Goal: Task Accomplishment & Management: Use online tool/utility

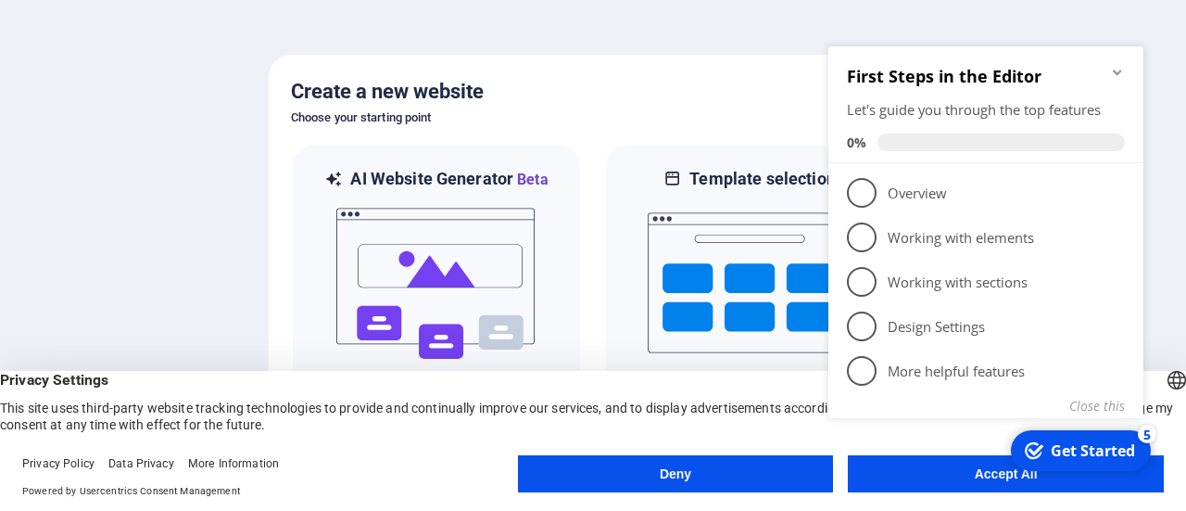
click at [619, 36] on div at bounding box center [593, 255] width 1186 height 511
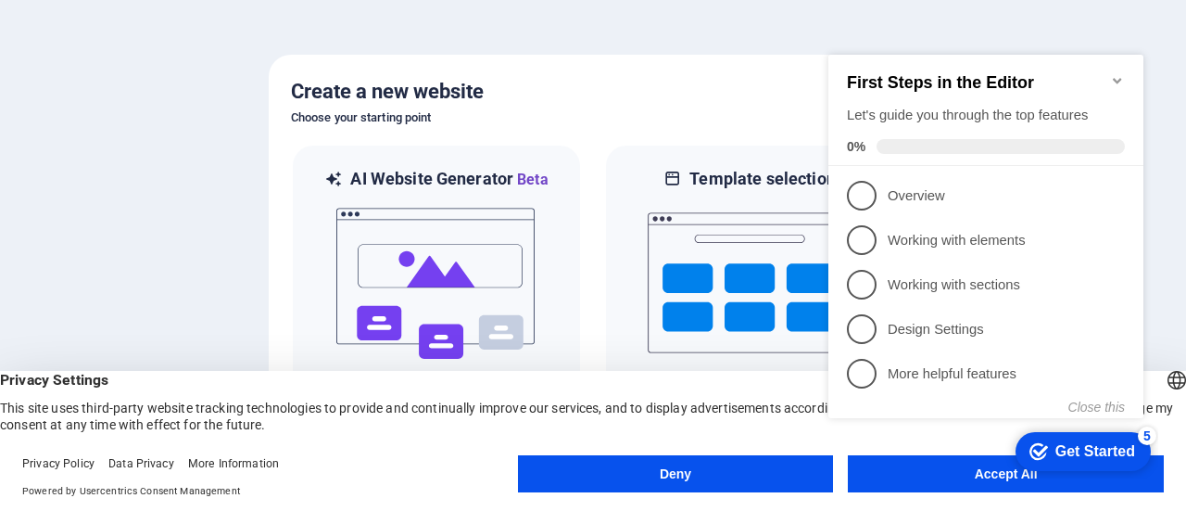
click at [696, 73] on div "Create a new website Choose your starting point AI Website Generator Beta Let t…" at bounding box center [593, 255] width 649 height 401
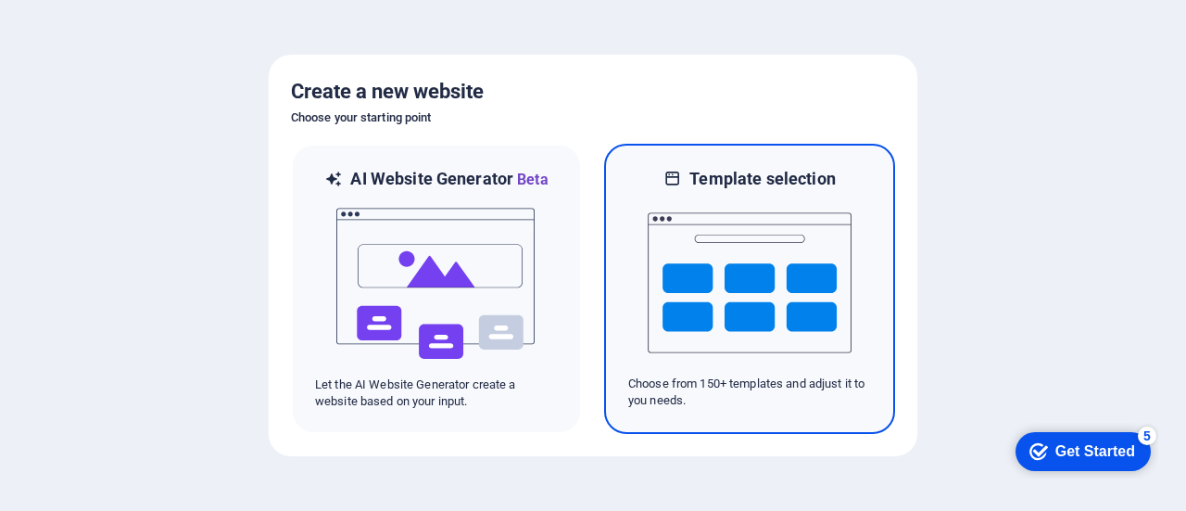
click at [751, 282] on img at bounding box center [750, 282] width 204 height 185
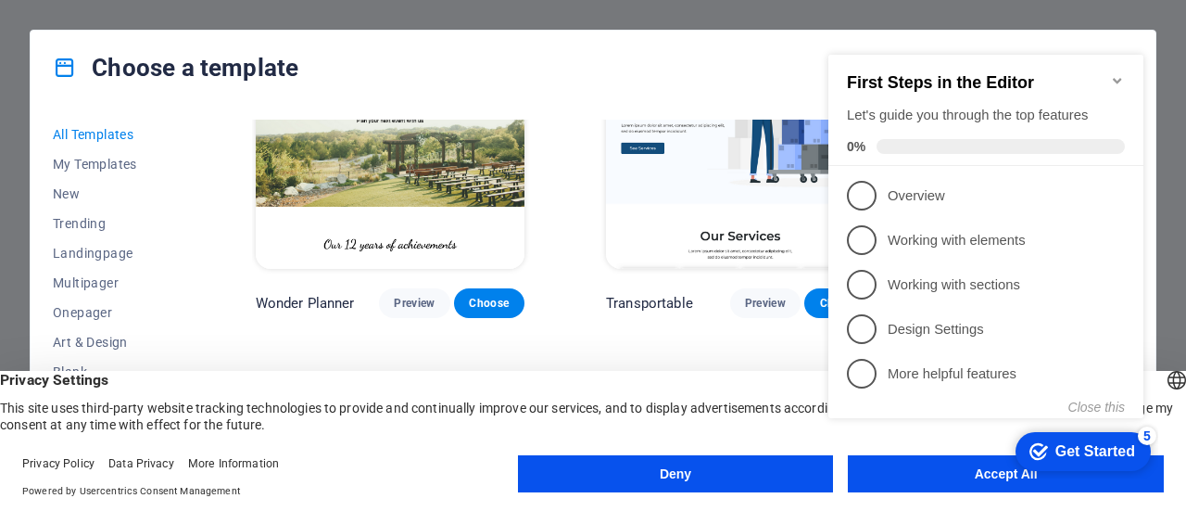
scroll to position [1297, 0]
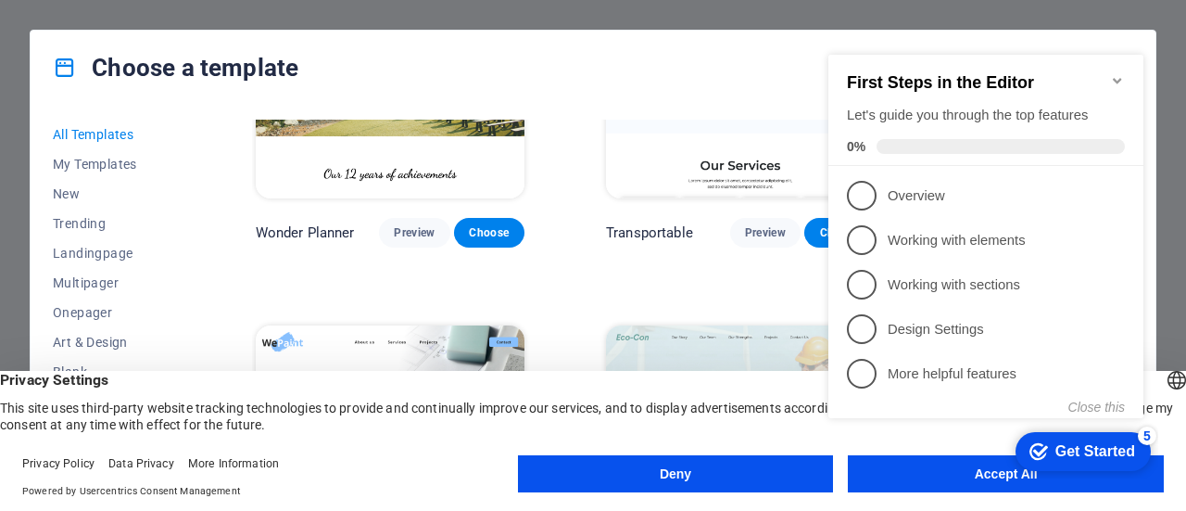
click at [719, 472] on button "Deny" at bounding box center [676, 473] width 316 height 37
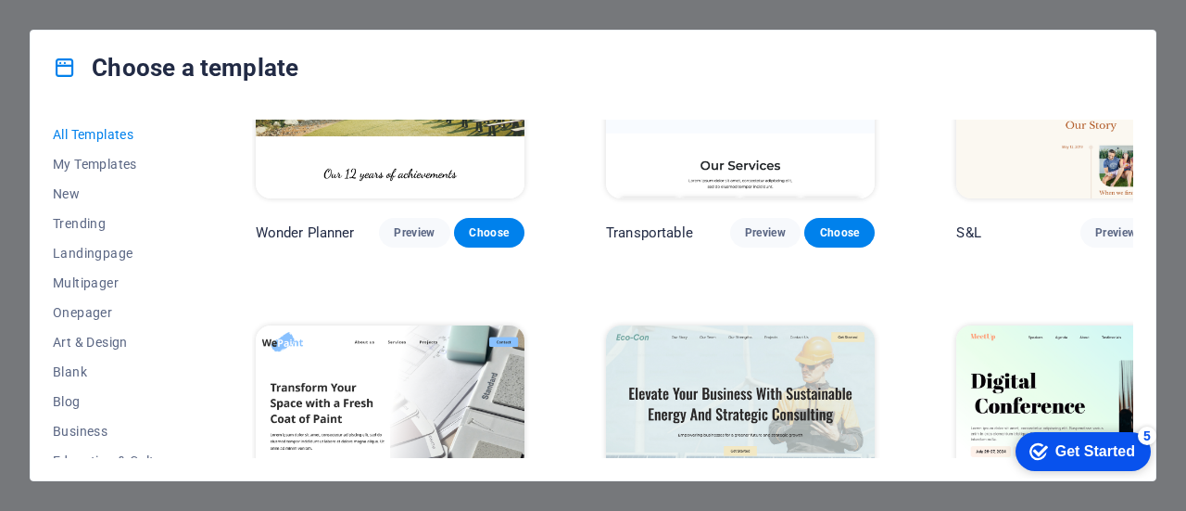
scroll to position [1483, 0]
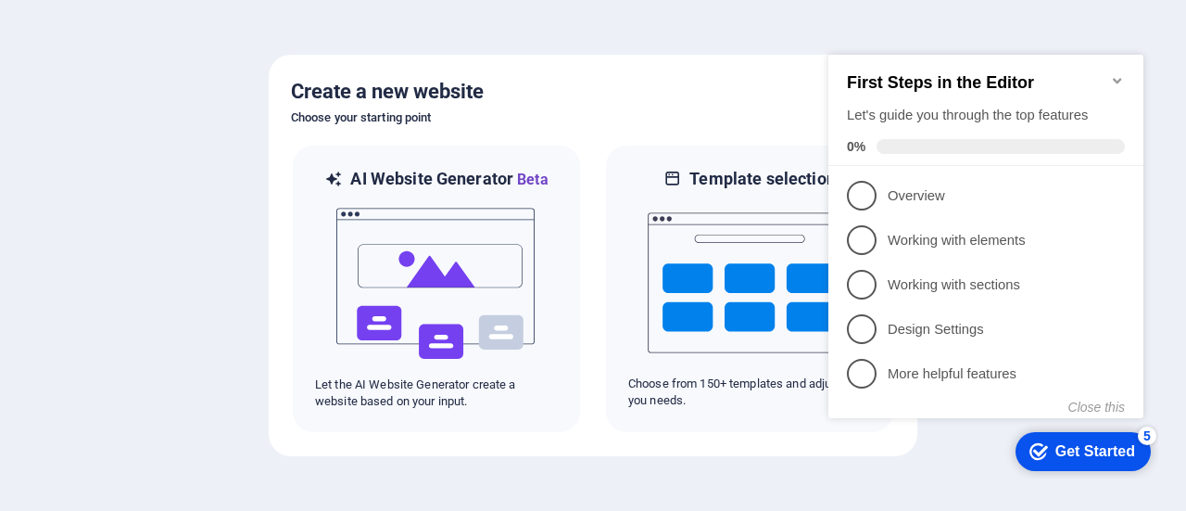
click at [533, 464] on div at bounding box center [593, 255] width 1186 height 511
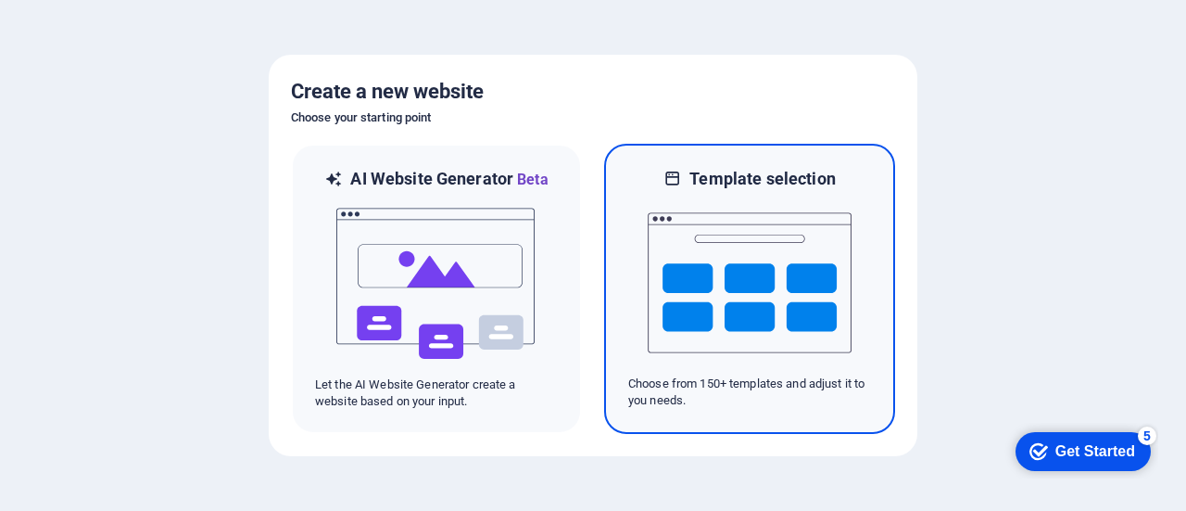
click at [721, 264] on img at bounding box center [750, 282] width 204 height 185
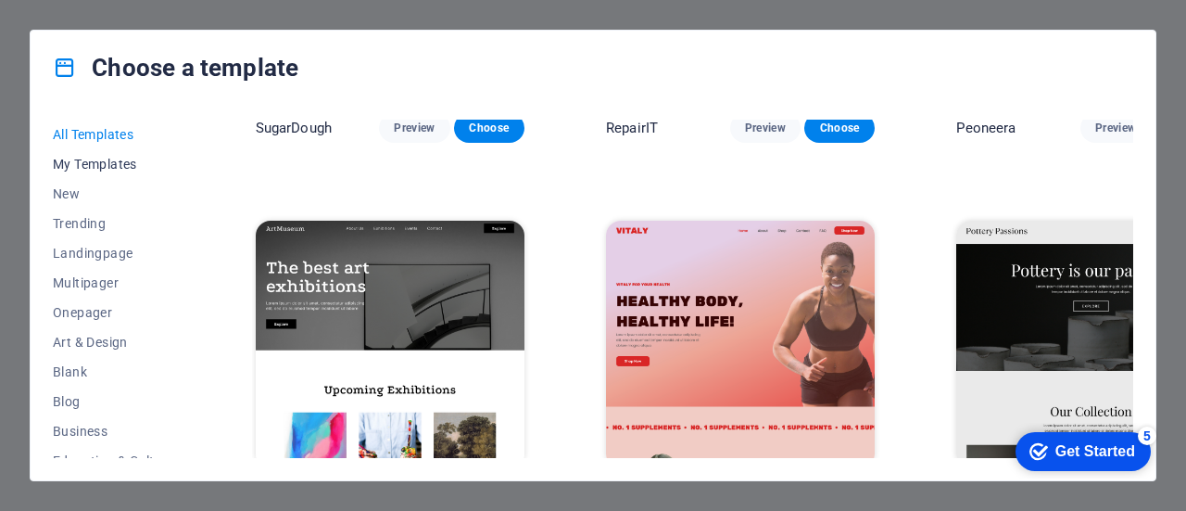
click at [111, 166] on span "My Templates" at bounding box center [113, 164] width 121 height 15
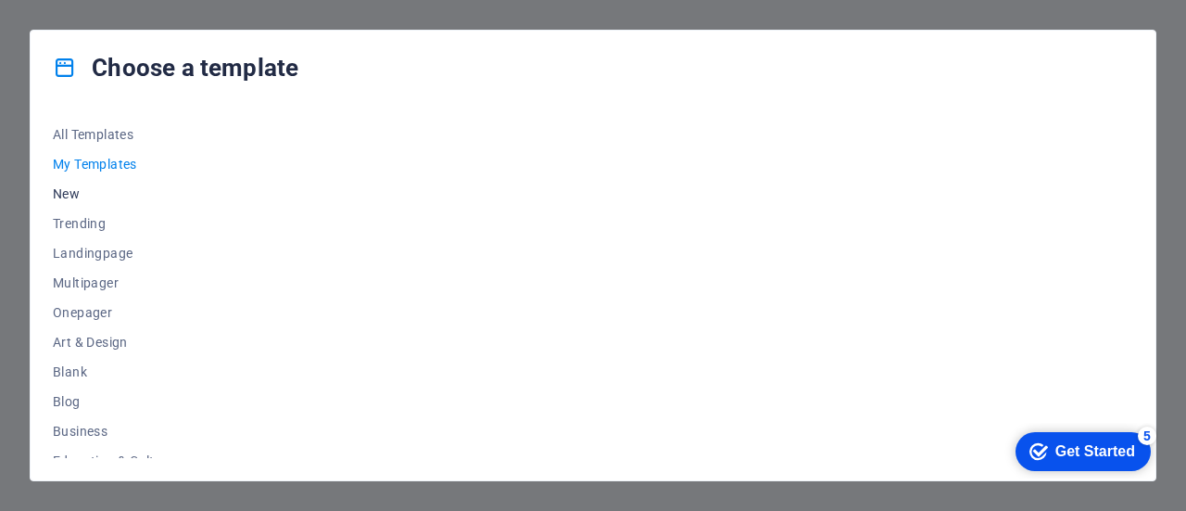
click at [72, 190] on span "New" at bounding box center [113, 193] width 121 height 15
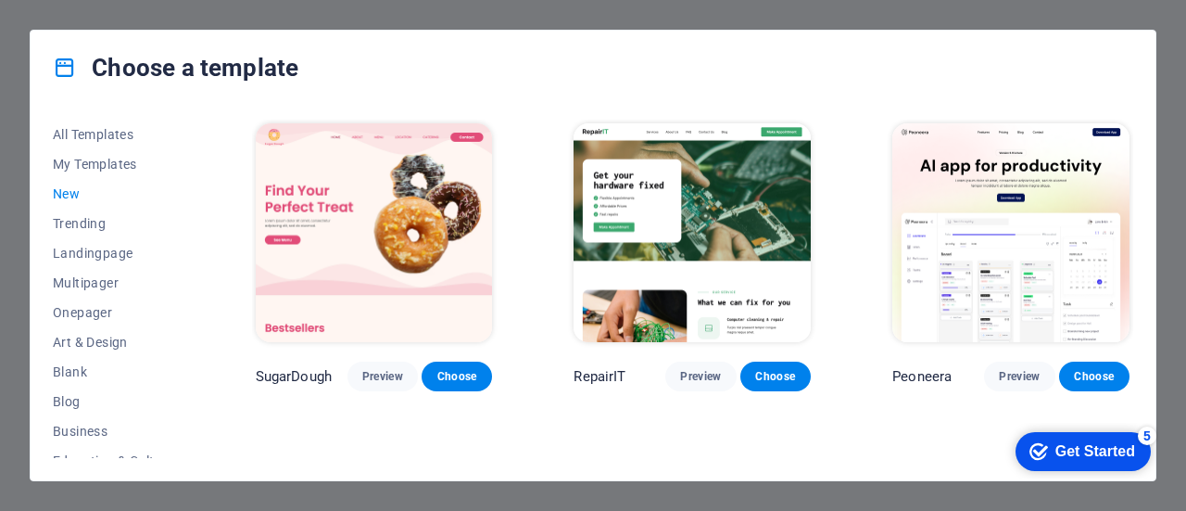
click at [77, 190] on span "New" at bounding box center [113, 193] width 121 height 15
click at [107, 158] on span "My Templates" at bounding box center [113, 164] width 121 height 15
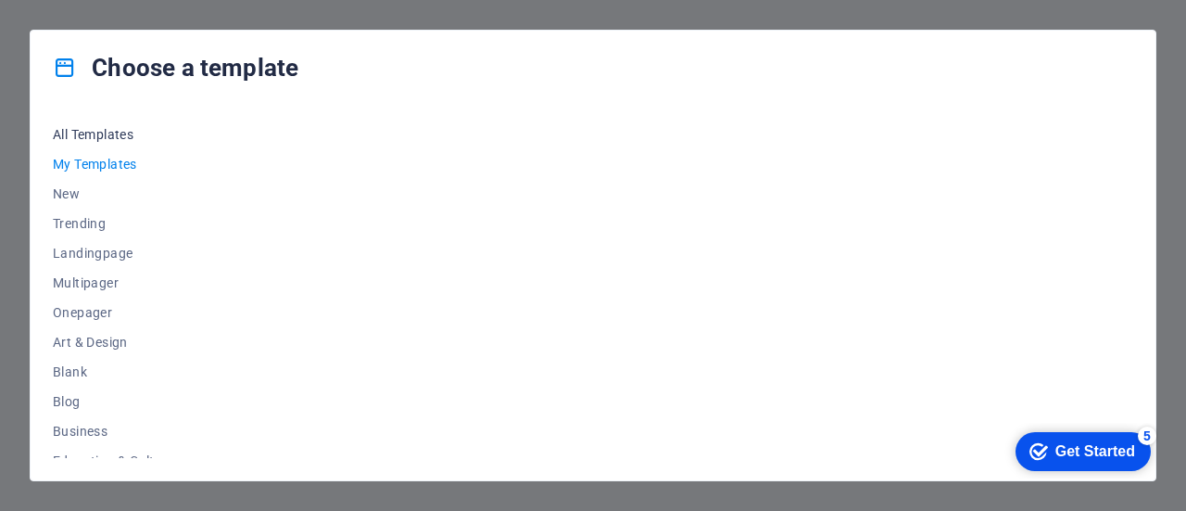
click at [118, 132] on span "All Templates" at bounding box center [113, 134] width 121 height 15
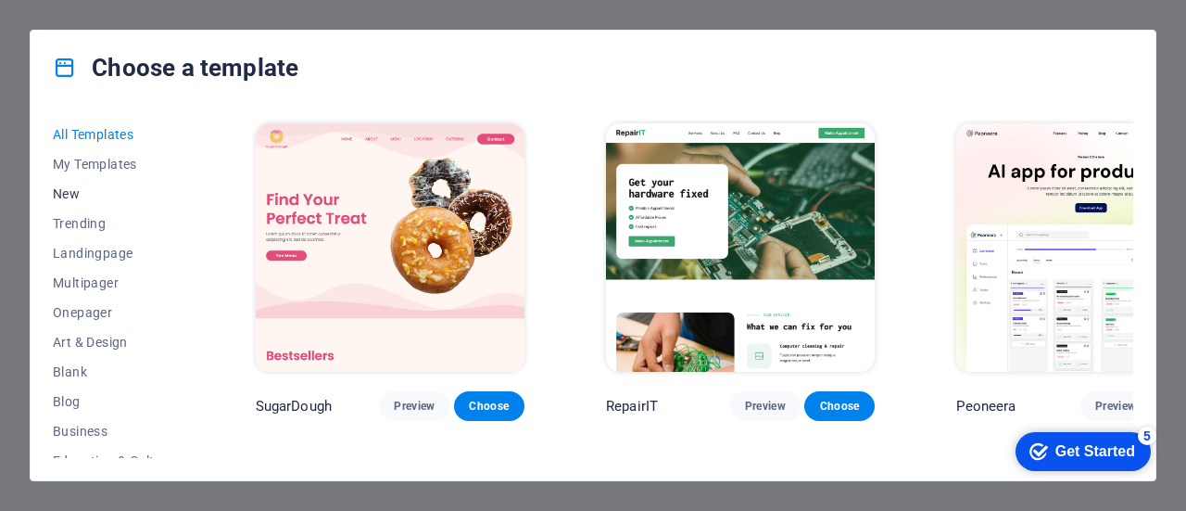
click at [78, 197] on span "New" at bounding box center [113, 193] width 121 height 15
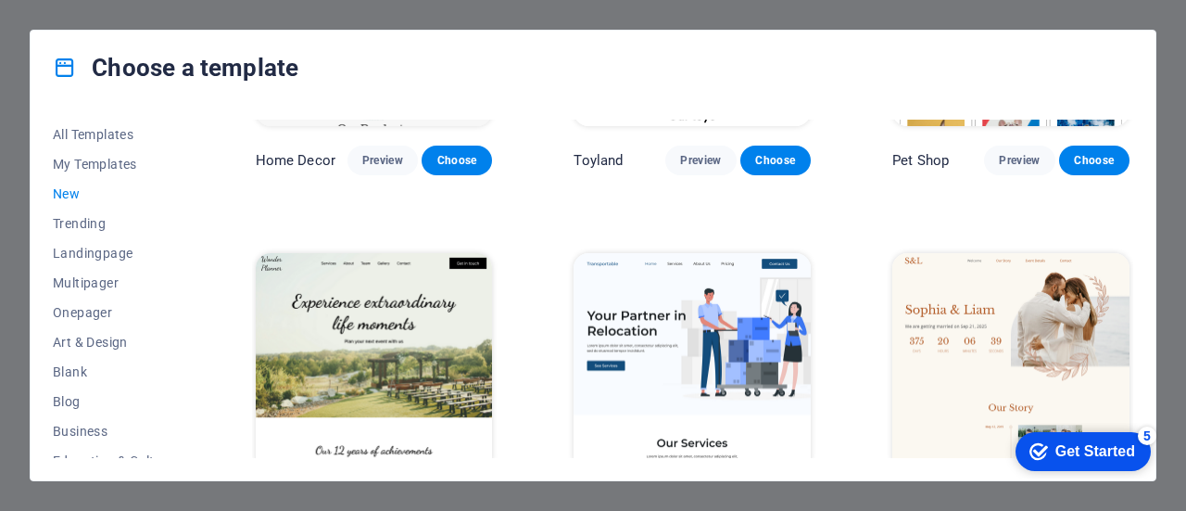
scroll to position [1019, 0]
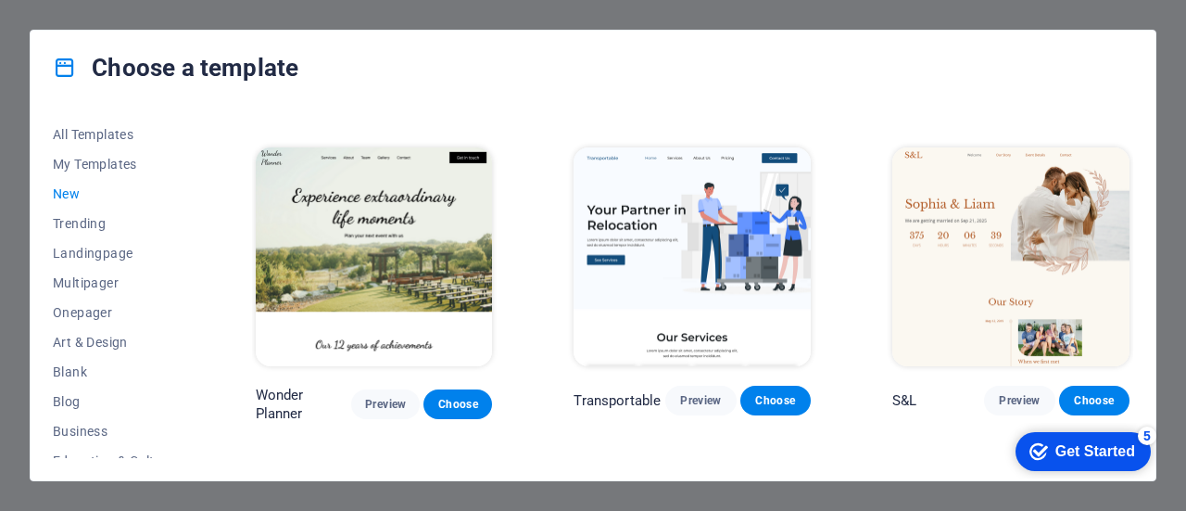
click at [458, 241] on img at bounding box center [374, 256] width 237 height 219
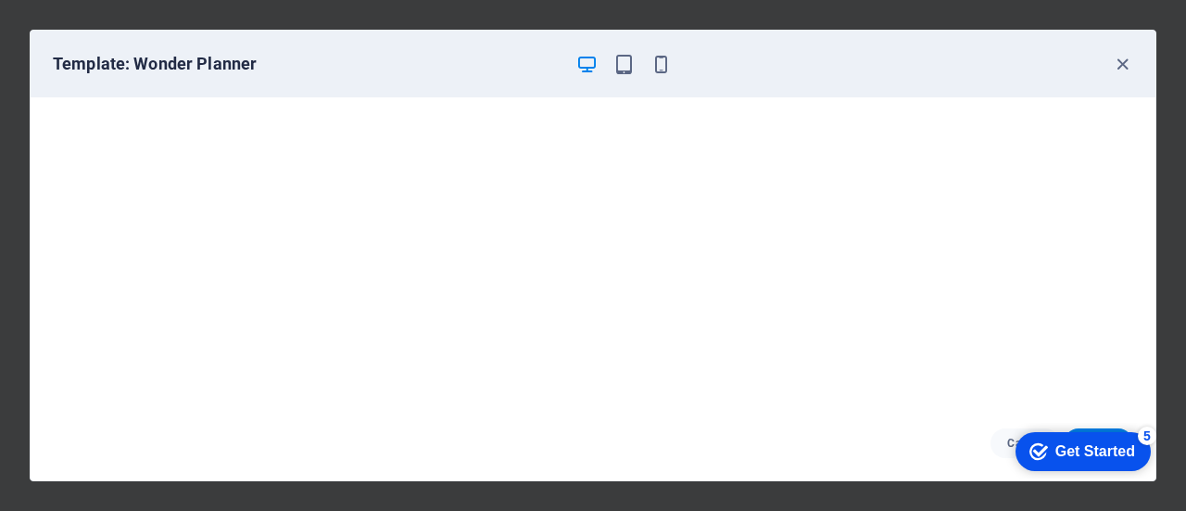
click at [1079, 438] on div "checkmark Get Started 5" at bounding box center [1083, 451] width 135 height 39
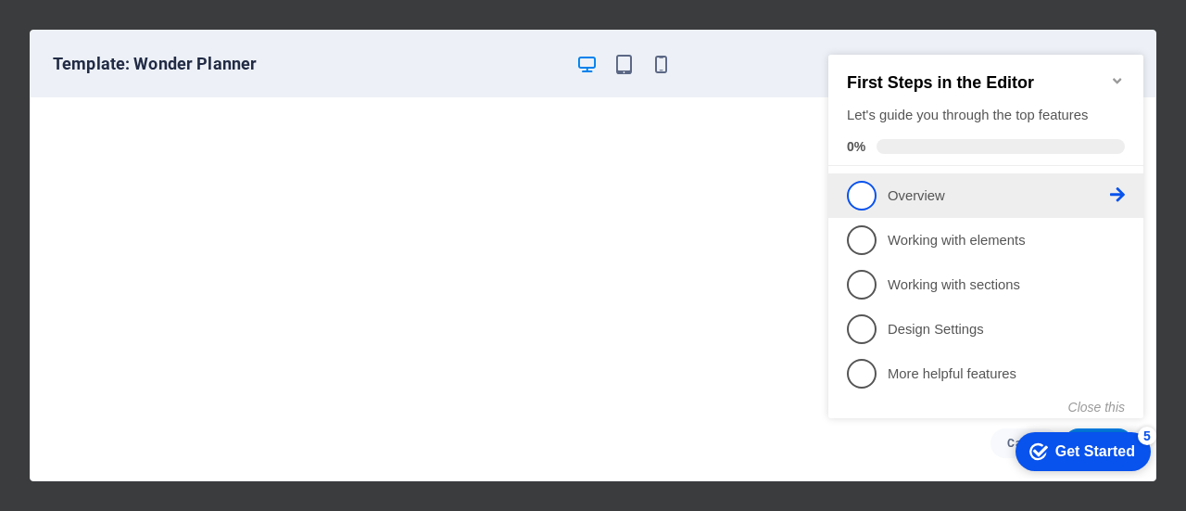
click at [903, 196] on p "Overview - incomplete" at bounding box center [999, 195] width 222 height 19
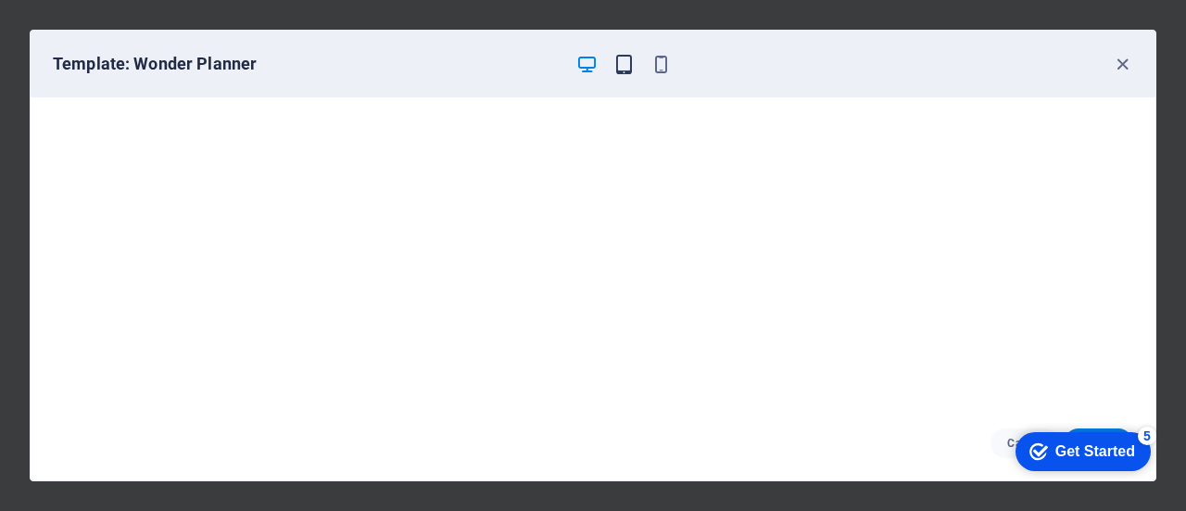
click at [623, 65] on icon "button" at bounding box center [623, 64] width 21 height 21
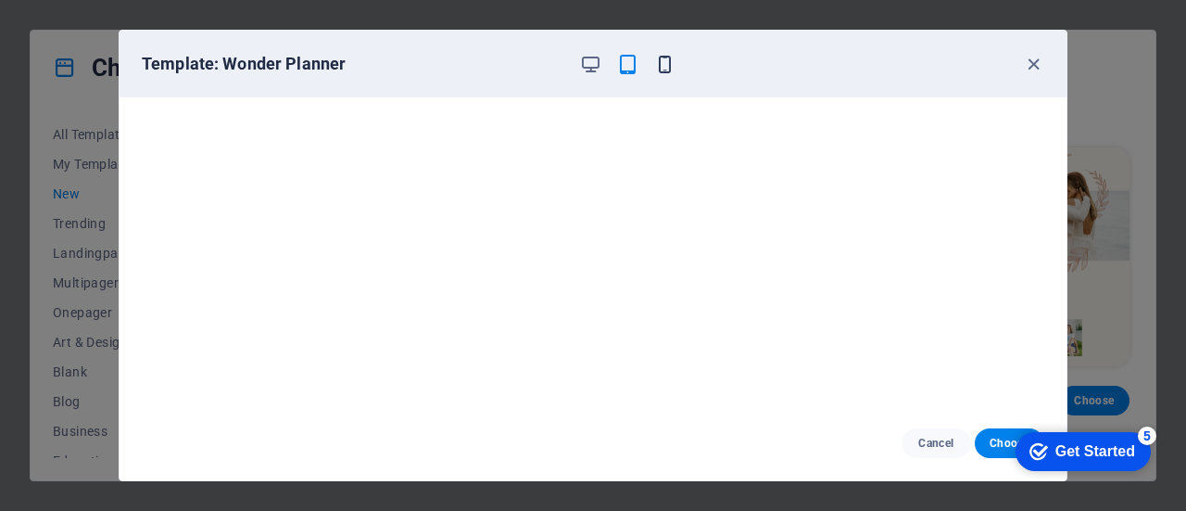
click at [668, 66] on icon "button" at bounding box center [664, 64] width 21 height 21
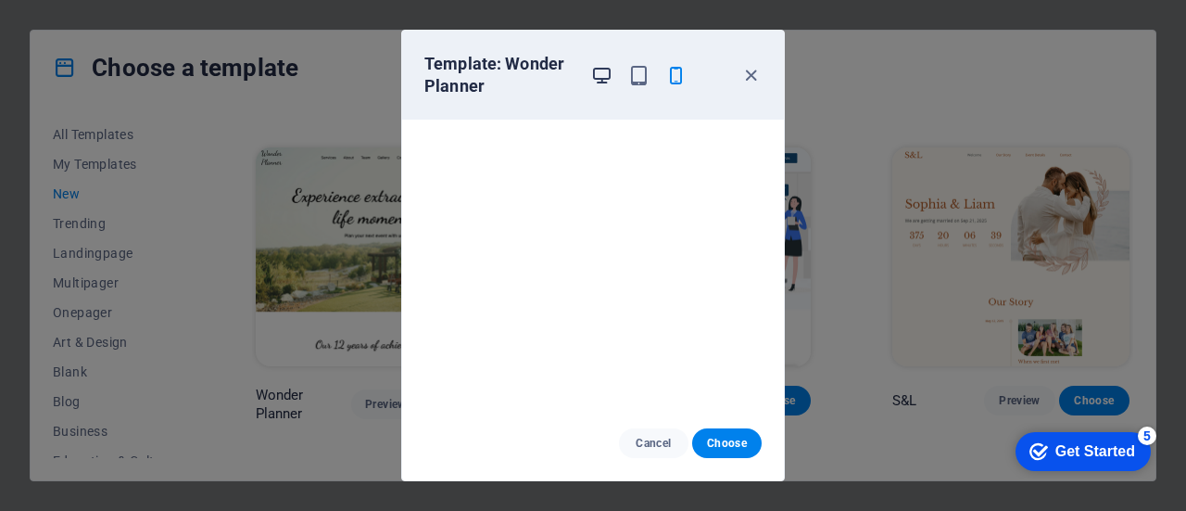
click at [608, 65] on icon "button" at bounding box center [601, 75] width 21 height 21
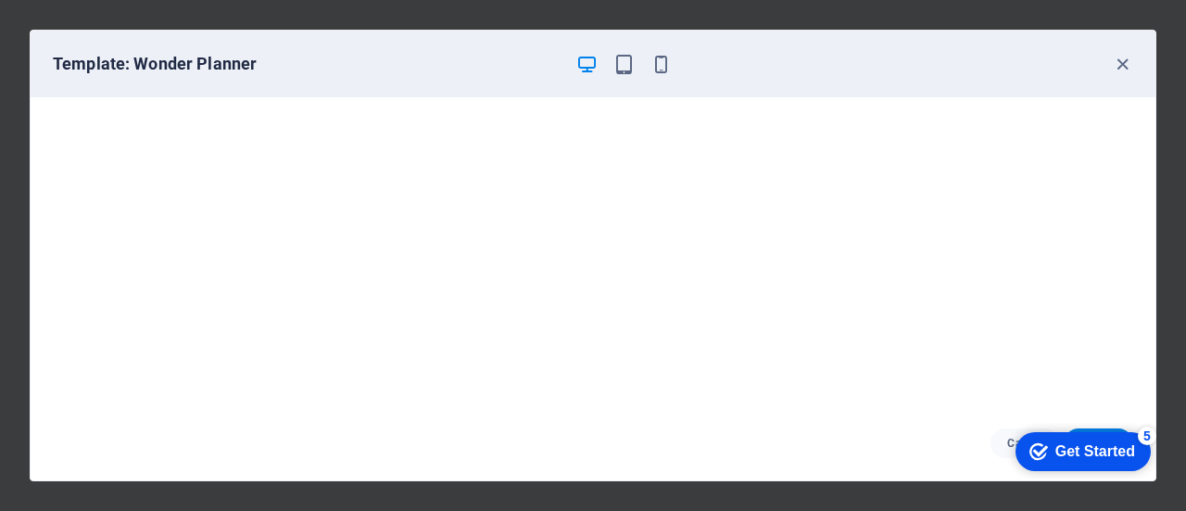
click at [1072, 437] on div "checkmark Get Started 5" at bounding box center [1083, 451] width 135 height 39
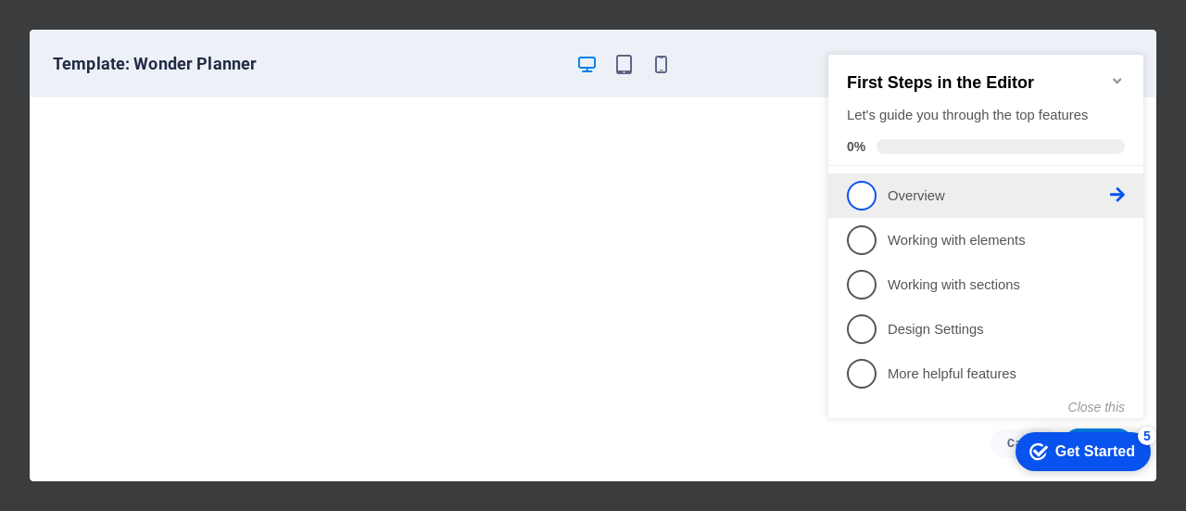
click at [929, 190] on p "Overview - incomplete" at bounding box center [999, 195] width 222 height 19
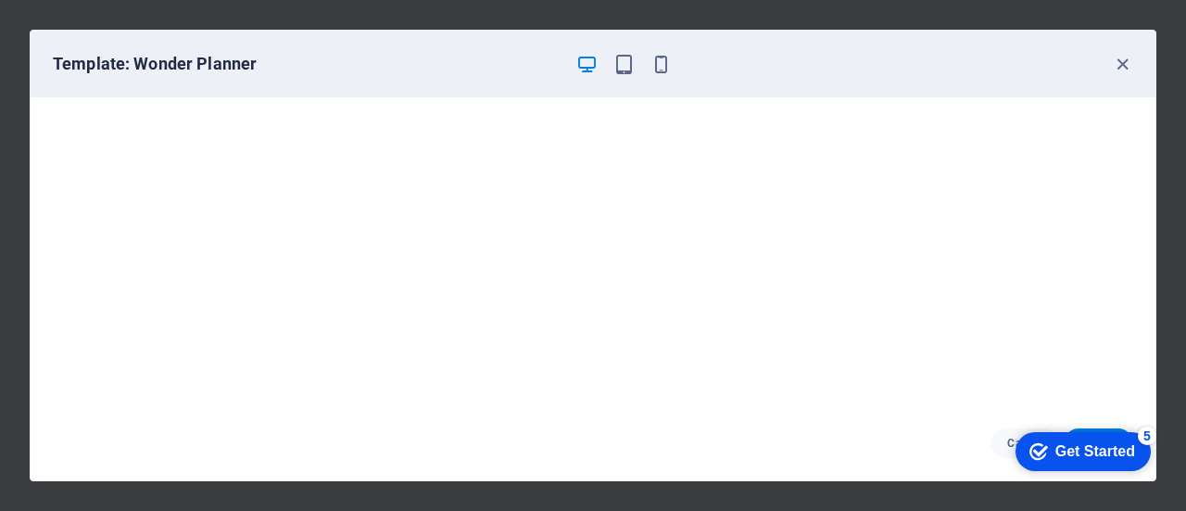
click at [1151, 471] on div "checkmark Get Started 5" at bounding box center [1083, 451] width 135 height 39
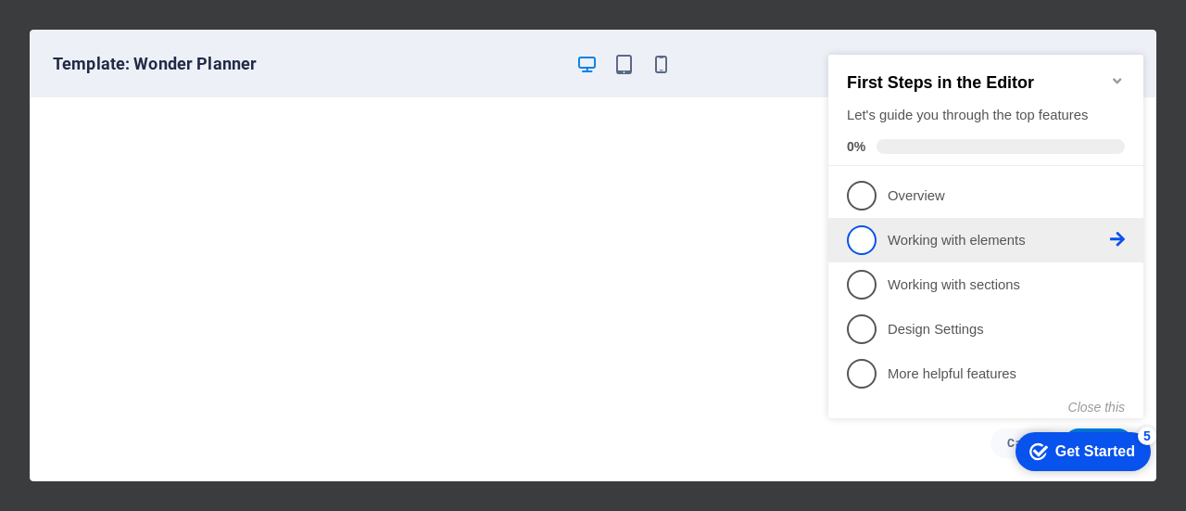
click at [891, 232] on p "Working with elements - incomplete" at bounding box center [999, 240] width 222 height 19
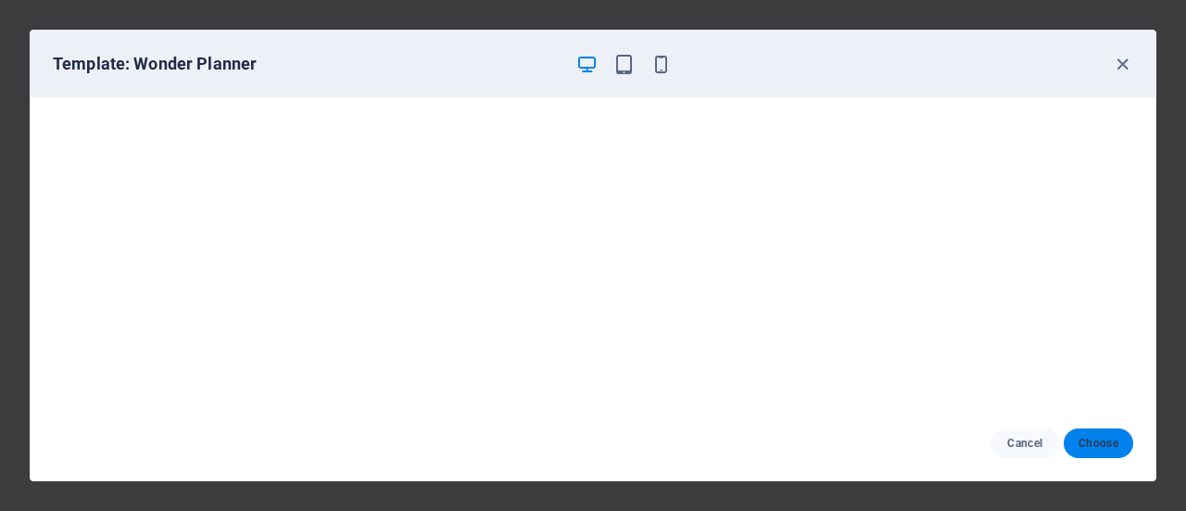
scroll to position [0, 0]
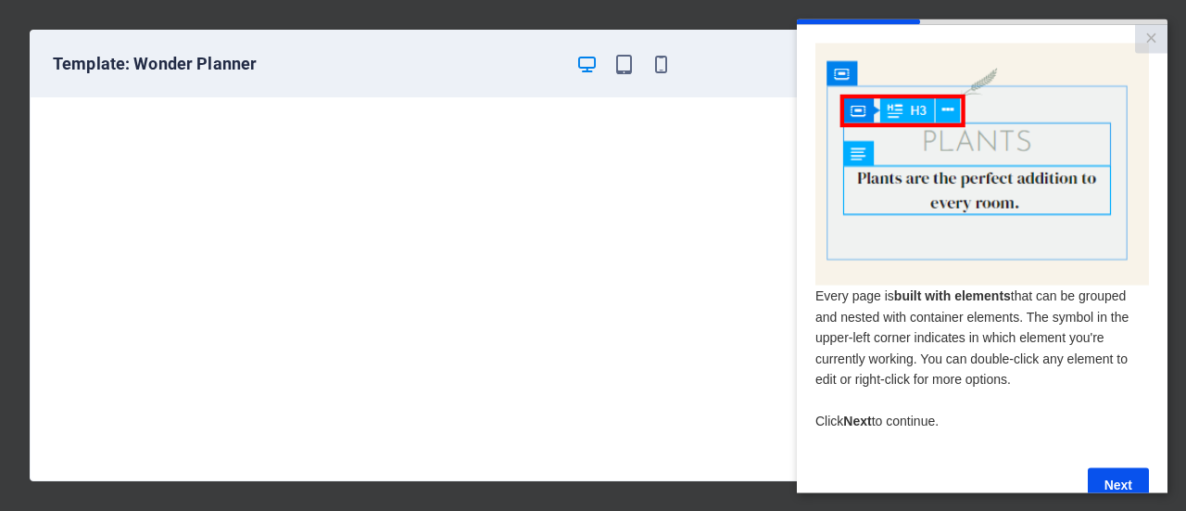
click at [1106, 441] on div "Every page is built with elements that can be grouped and nested with container…" at bounding box center [983, 363] width 334 height 159
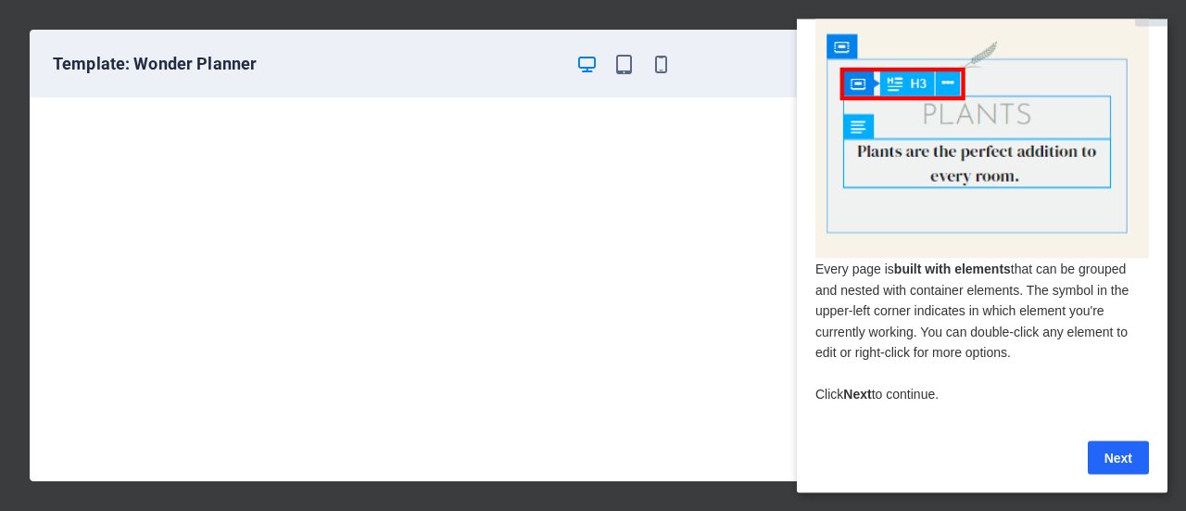
click at [1119, 449] on link "Next" at bounding box center [1118, 456] width 61 height 33
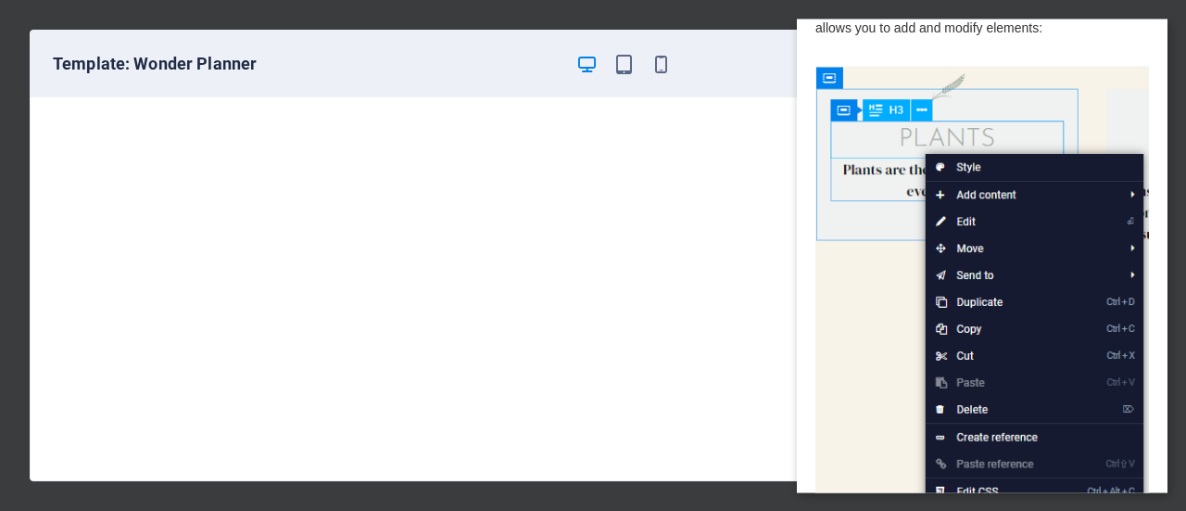
scroll to position [0, 0]
